Goal: Transaction & Acquisition: Book appointment/travel/reservation

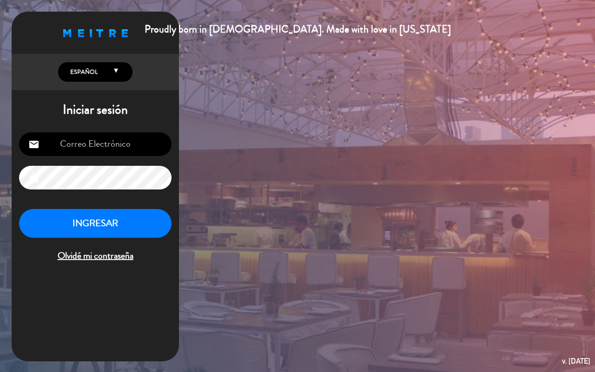
type input "[EMAIL_ADDRESS][DOMAIN_NAME]"
click at [92, 225] on button "INGRESAR" at bounding box center [95, 223] width 152 height 29
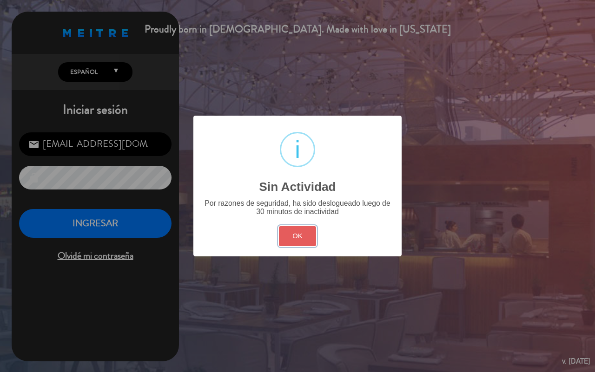
click at [296, 241] on button "OK" at bounding box center [298, 236] width 38 height 20
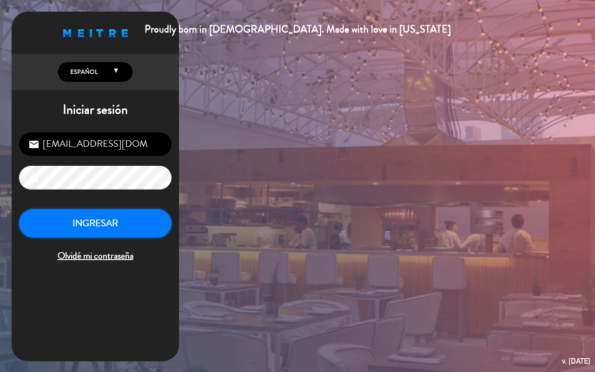
click at [69, 219] on button "INGRESAR" at bounding box center [95, 223] width 152 height 29
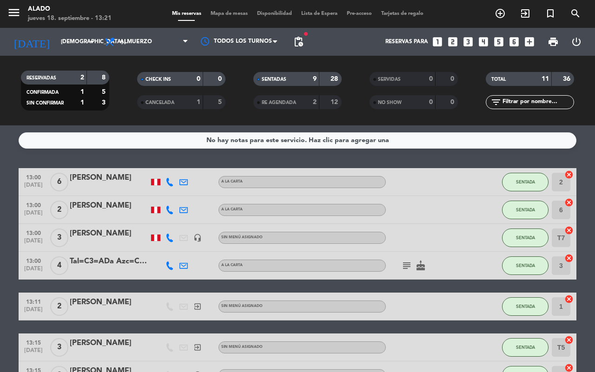
click at [482, 40] on icon "looks_4" at bounding box center [483, 42] width 12 height 12
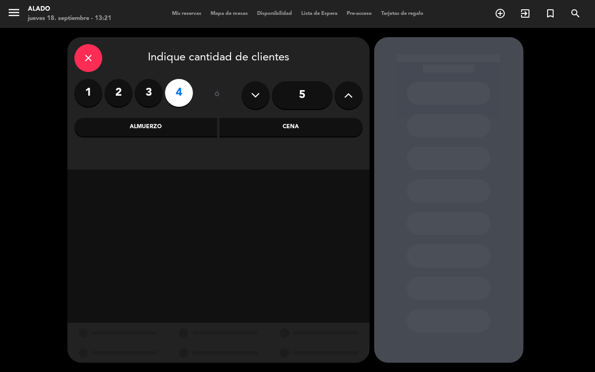
click at [131, 125] on div "Almuerzo" at bounding box center [145, 127] width 143 height 19
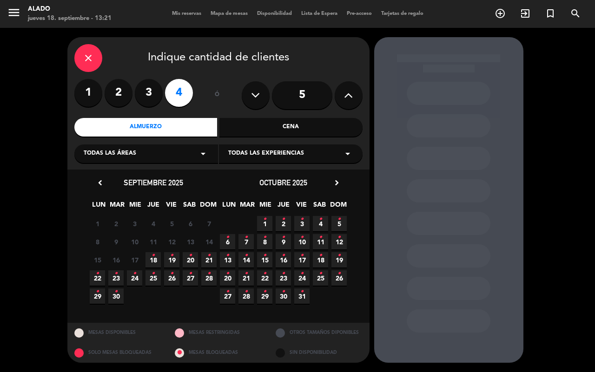
click at [157, 260] on span "18 •" at bounding box center [153, 259] width 15 height 15
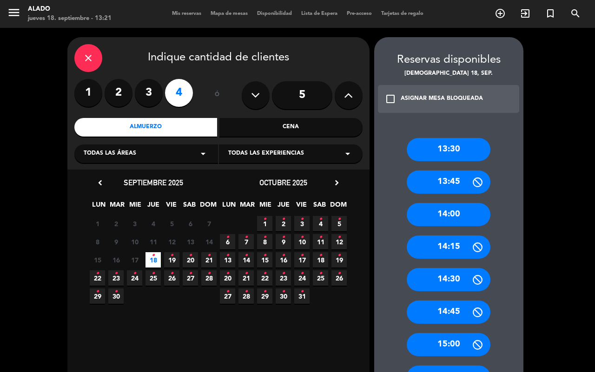
click at [461, 210] on div "14:00" at bounding box center [449, 214] width 84 height 23
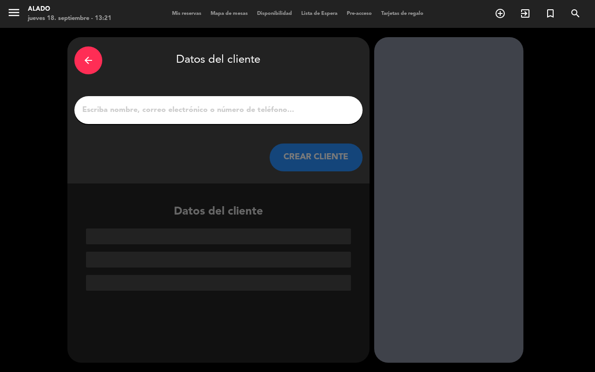
click at [182, 116] on input "1" at bounding box center [218, 110] width 274 height 13
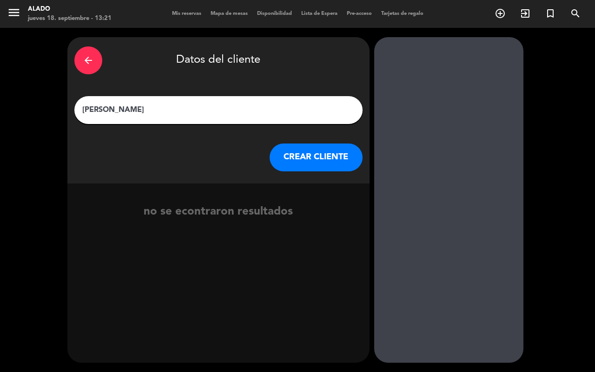
click at [96, 105] on input "[PERSON_NAME]" at bounding box center [218, 110] width 274 height 13
type input "[PERSON_NAME]"
drag, startPoint x: 229, startPoint y: 99, endPoint x: 229, endPoint y: 105, distance: 6.5
click at [229, 99] on div "[PERSON_NAME]" at bounding box center [218, 110] width 288 height 28
click at [228, 106] on input "[PERSON_NAME]" at bounding box center [218, 110] width 274 height 13
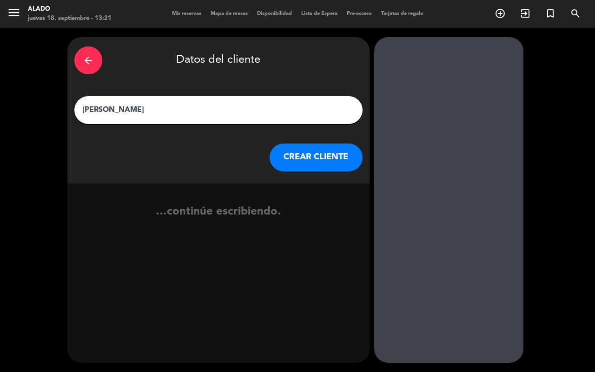
click at [228, 106] on input "[PERSON_NAME]" at bounding box center [218, 110] width 274 height 13
click at [228, 107] on input "[PERSON_NAME]" at bounding box center [218, 110] width 274 height 13
click at [320, 150] on button "CREAR CLIENTE" at bounding box center [316, 158] width 93 height 28
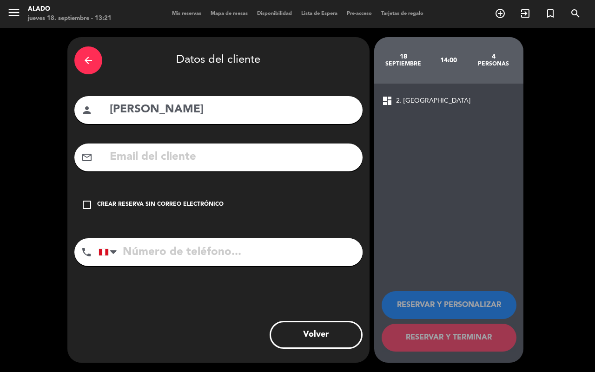
click at [306, 335] on button "Volver" at bounding box center [316, 335] width 93 height 28
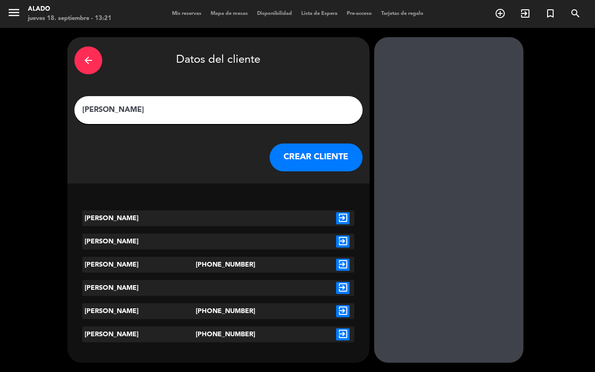
click at [347, 220] on icon "exit_to_app" at bounding box center [342, 218] width 13 height 12
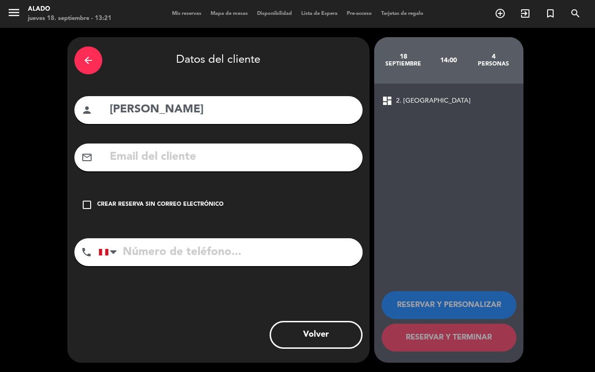
click at [122, 207] on div "Crear reserva sin correo electrónico" at bounding box center [160, 204] width 126 height 9
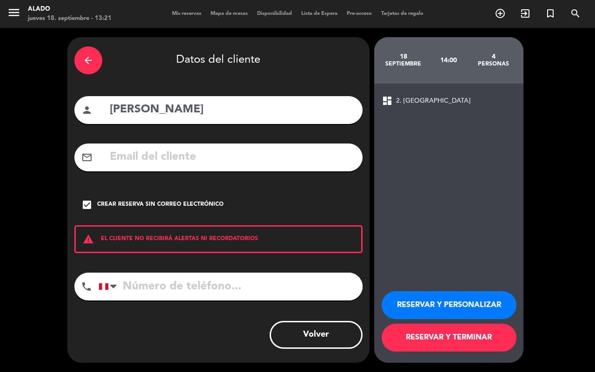
click at [252, 284] on input "tel" at bounding box center [231, 287] width 264 height 28
type input "943043818"
click at [465, 311] on button "RESERVAR Y PERSONALIZAR" at bounding box center [449, 305] width 135 height 28
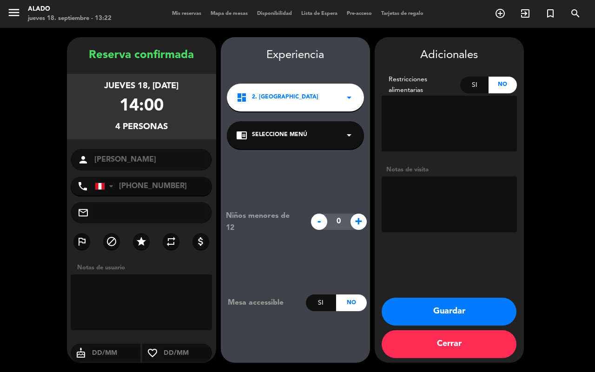
click at [450, 201] on textarea at bounding box center [449, 205] width 135 height 56
click at [444, 301] on button "Guardar" at bounding box center [449, 312] width 135 height 28
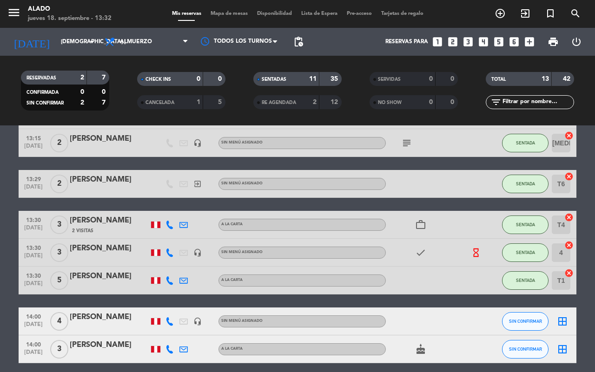
scroll to position [270, 0]
